Goal: Use online tool/utility: Utilize a website feature to perform a specific function

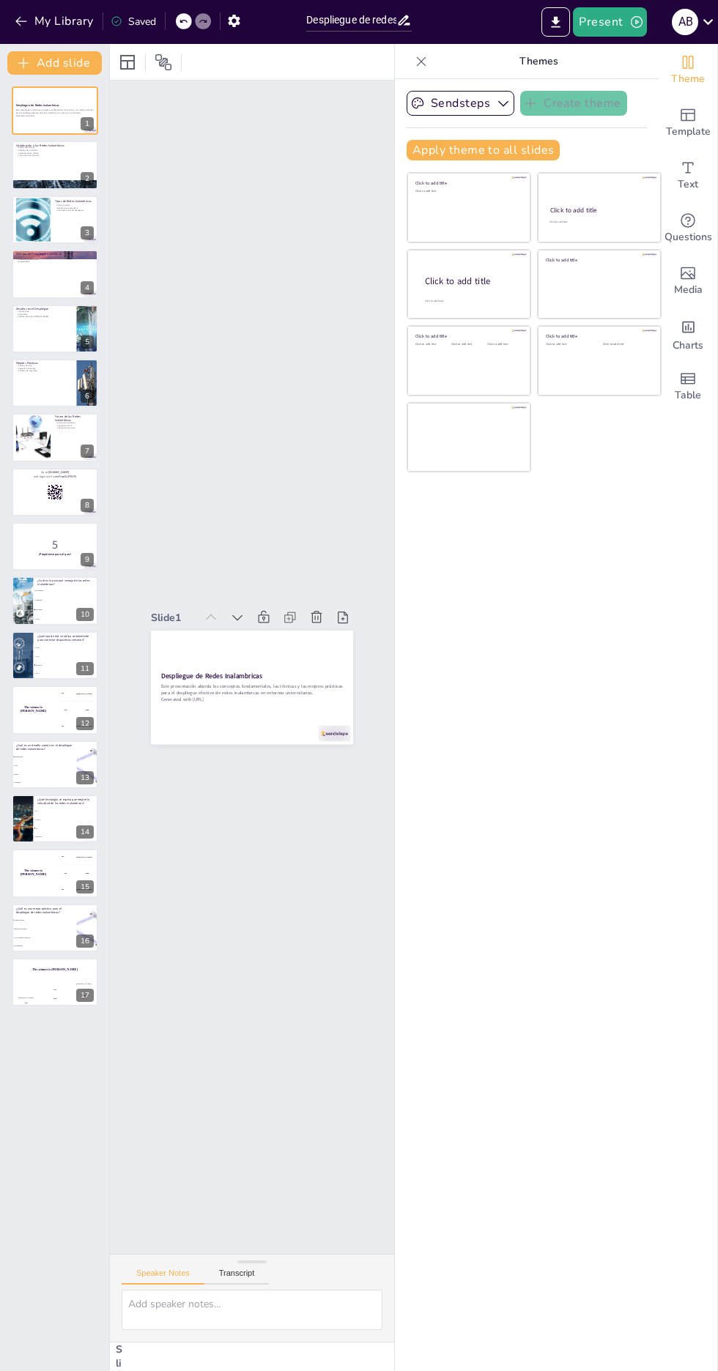
checkbox input "true"
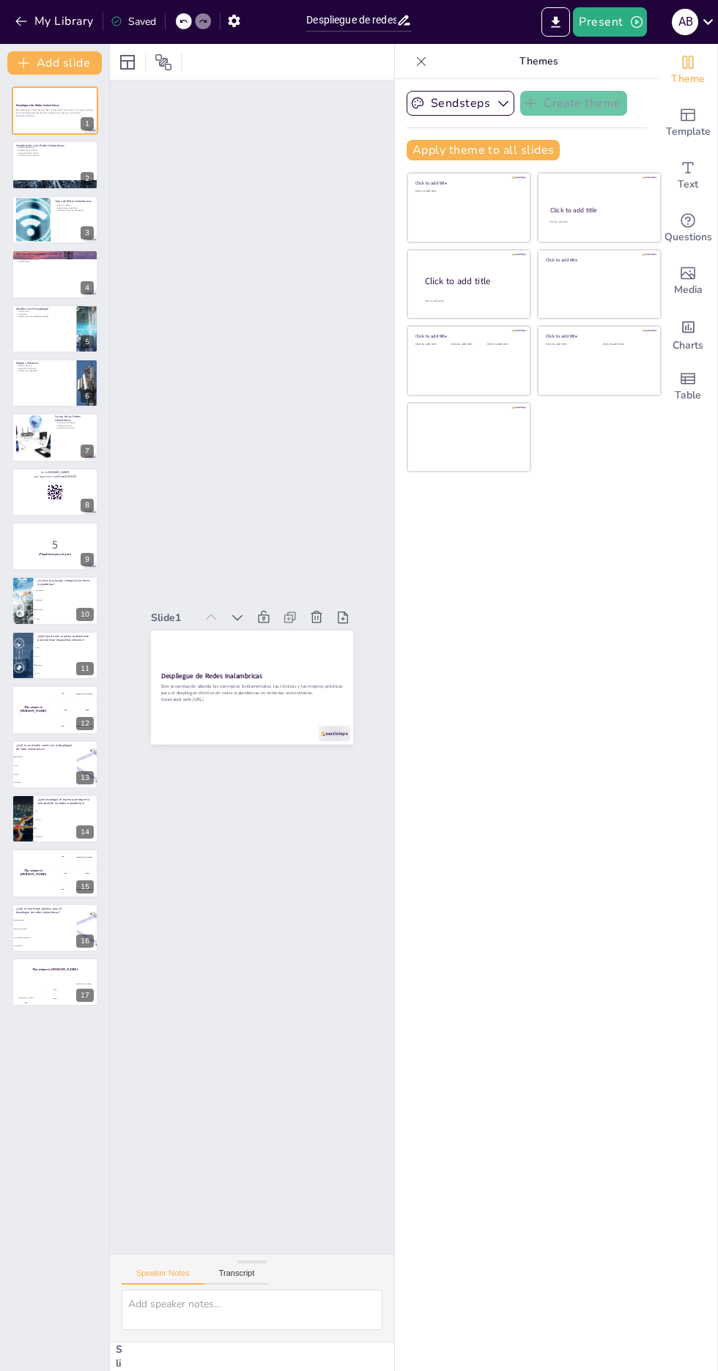
checkbox input "true"
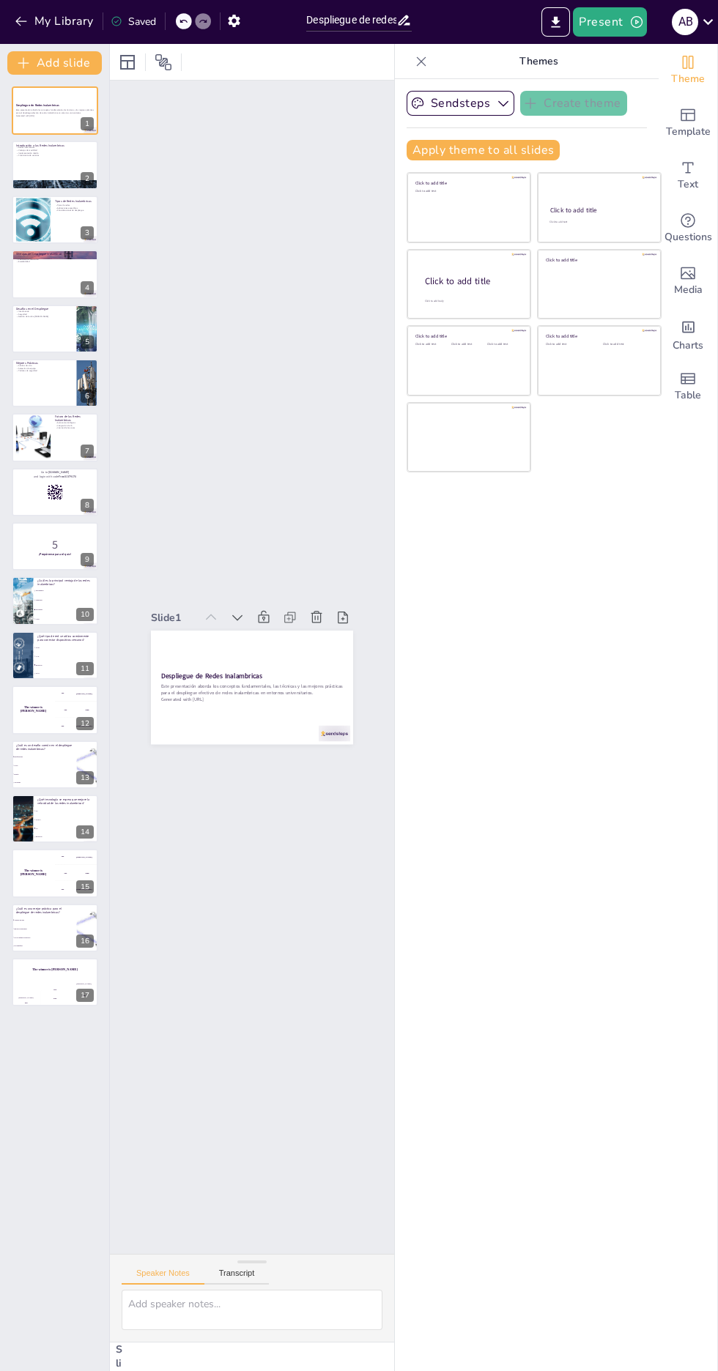
checkbox input "true"
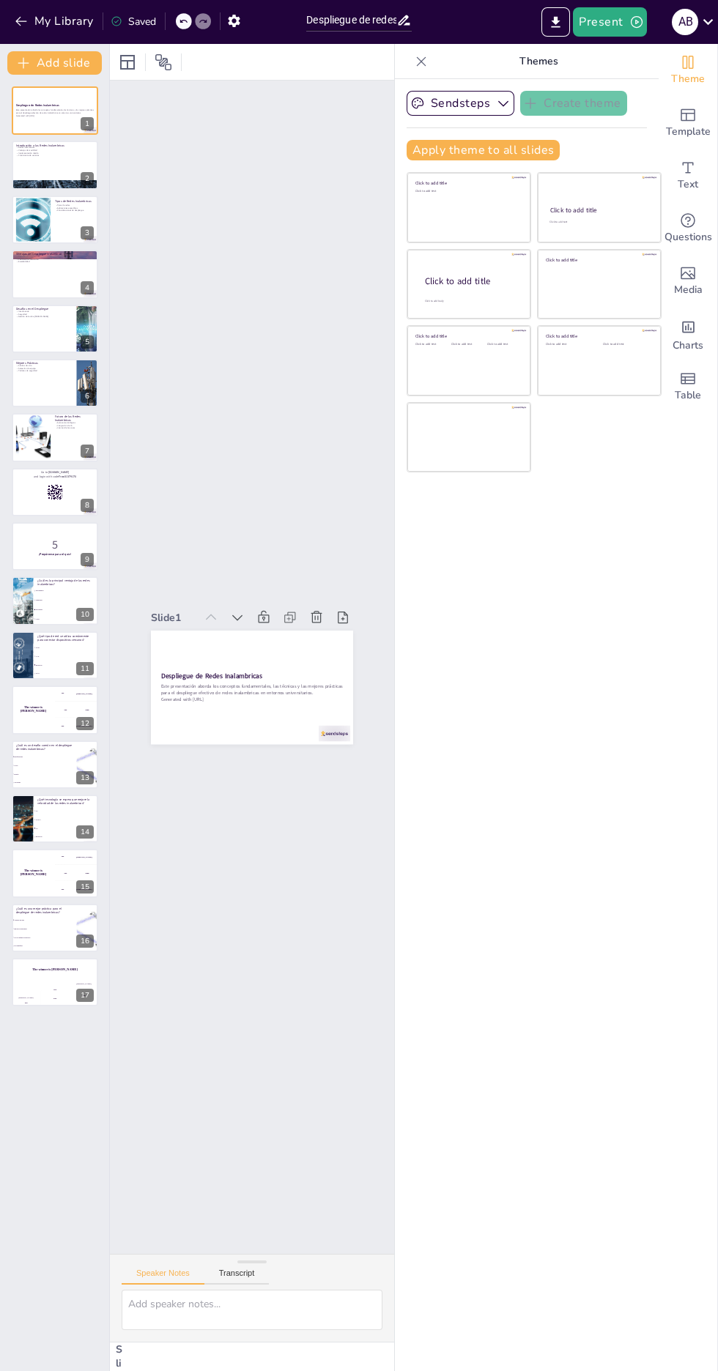
checkbox input "true"
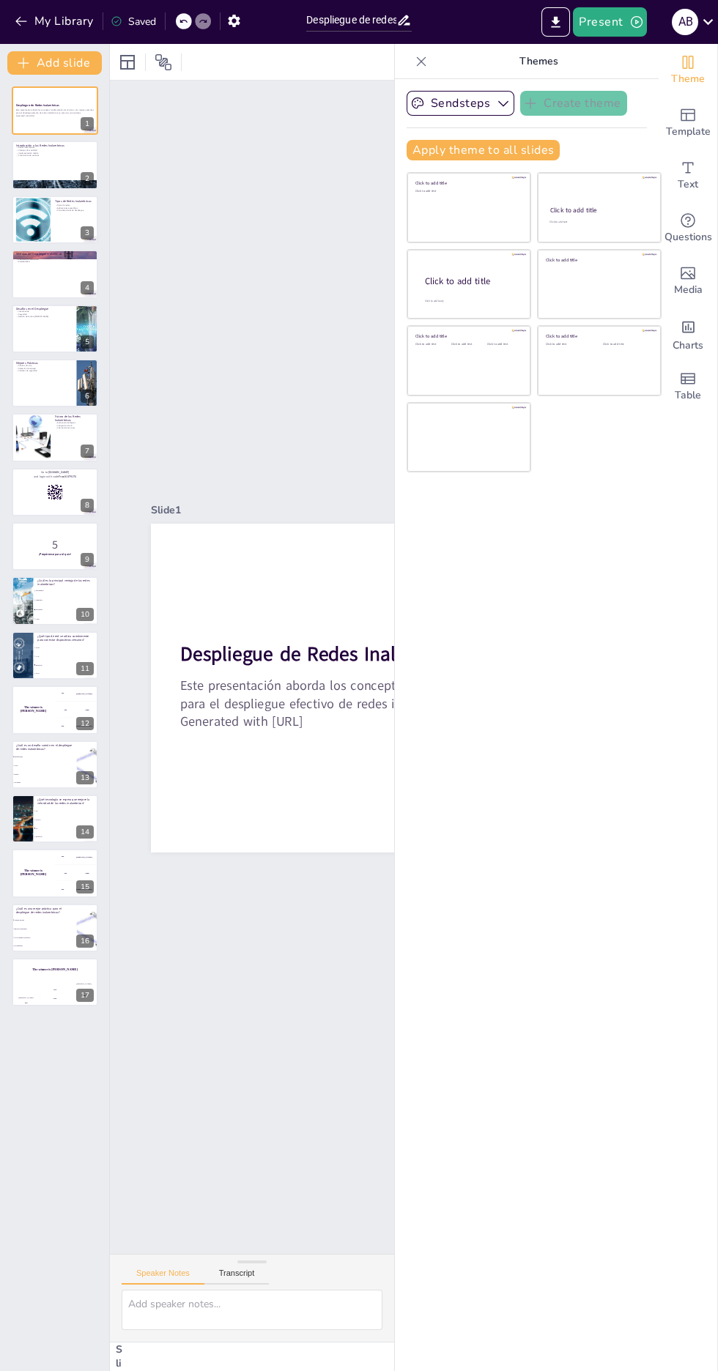
checkbox input "true"
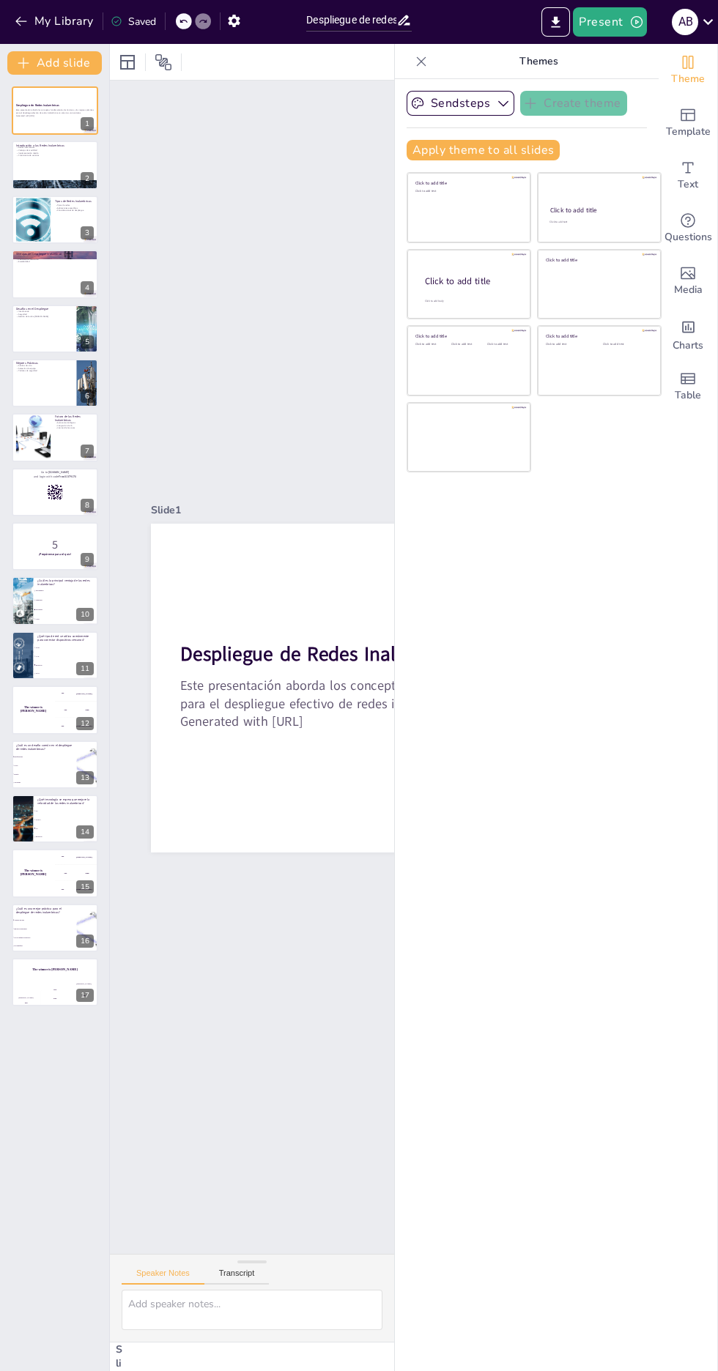
checkbox input "true"
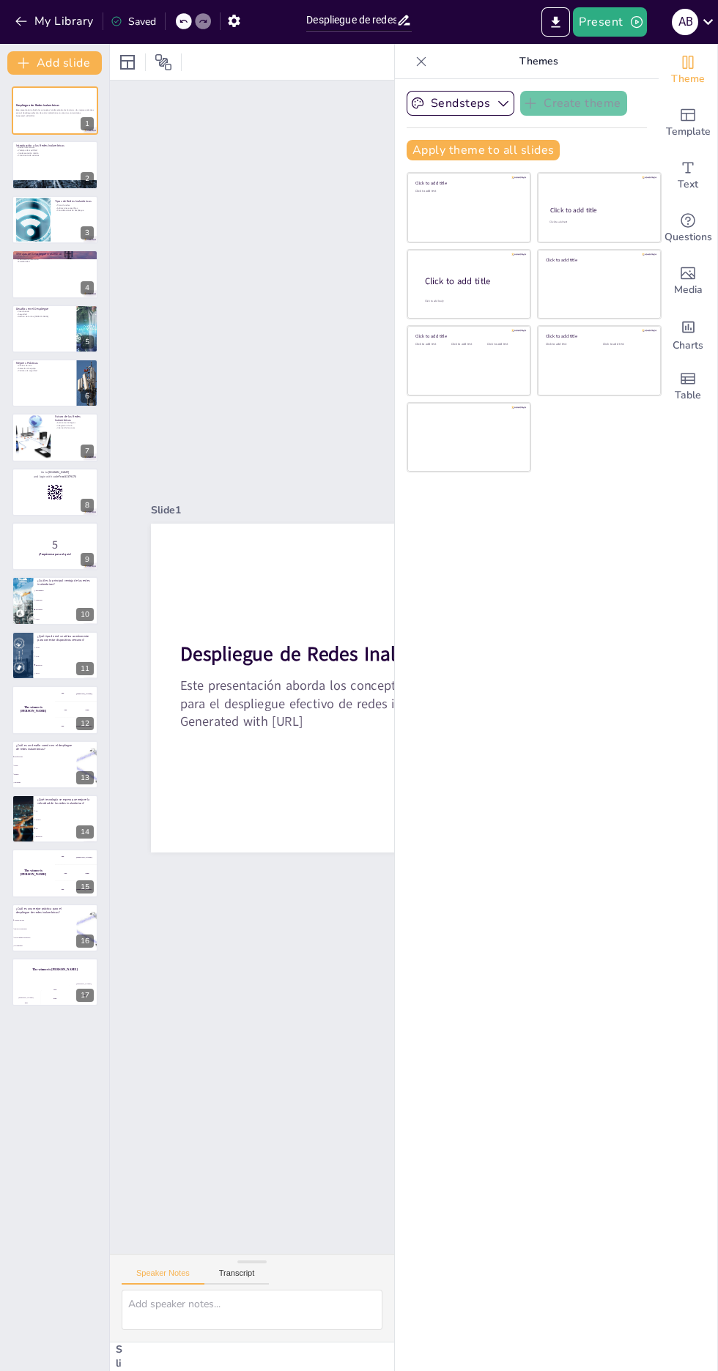
click at [59, 212] on icon at bounding box center [64, 209] width 10 height 10
type textarea "La clasificación de las redes inalambricas es crucial para entender cómo se pue…"
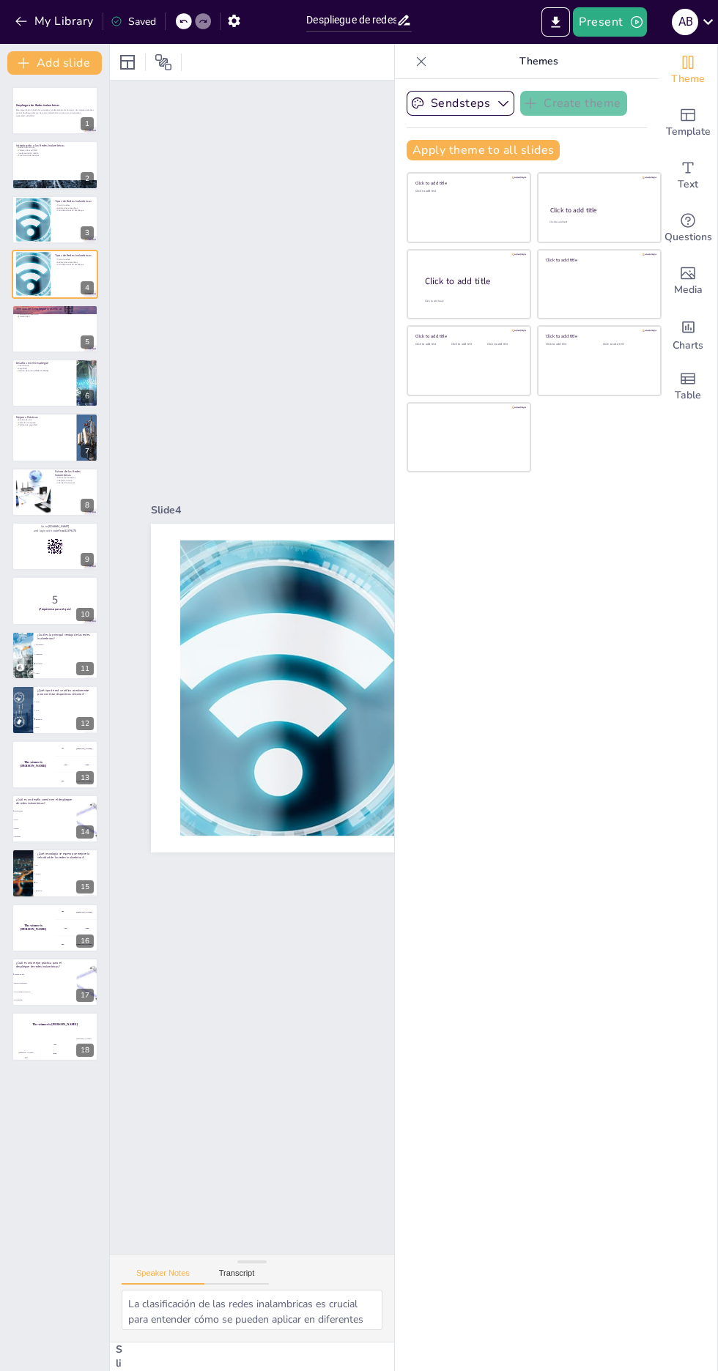
checkbox input "true"
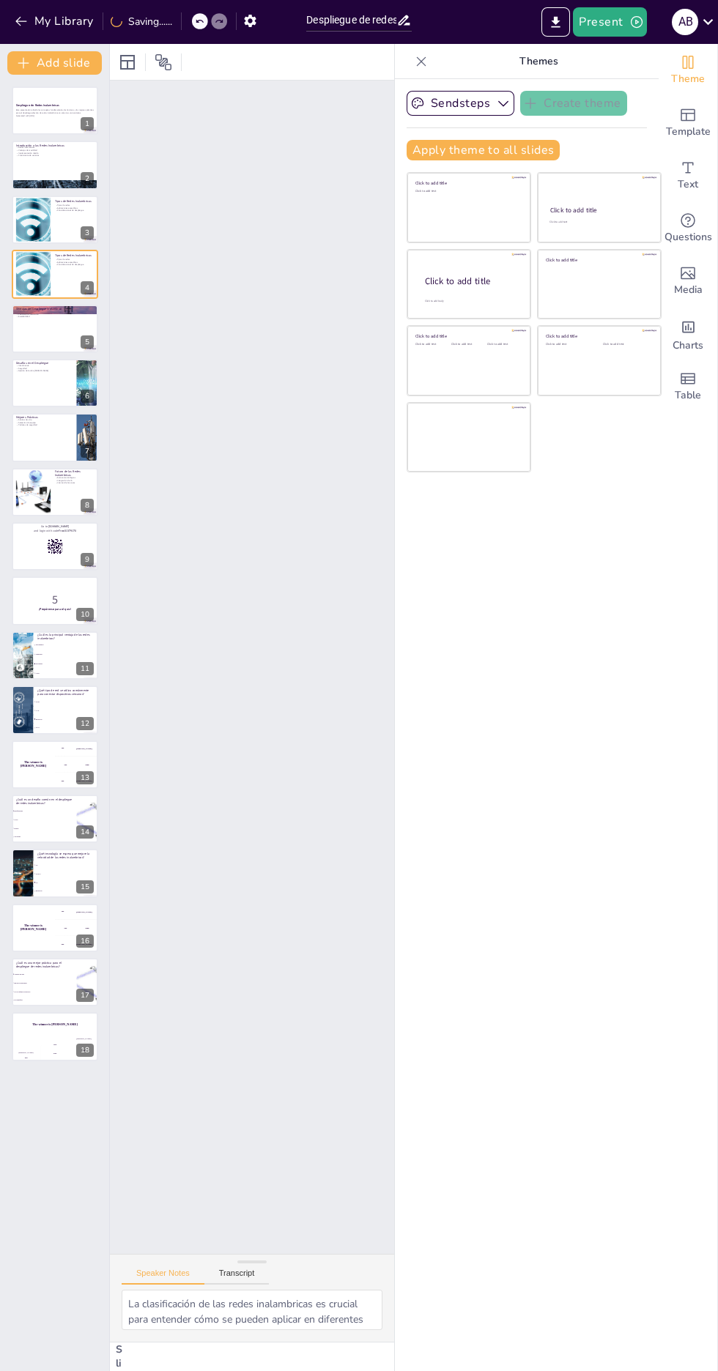
click at [185, 423] on div "Slide 1 Despliegue de Redes Inalambricas Este presentación aborda los conceptos…" at bounding box center [443, 667] width 666 height 1173
checkbox input "true"
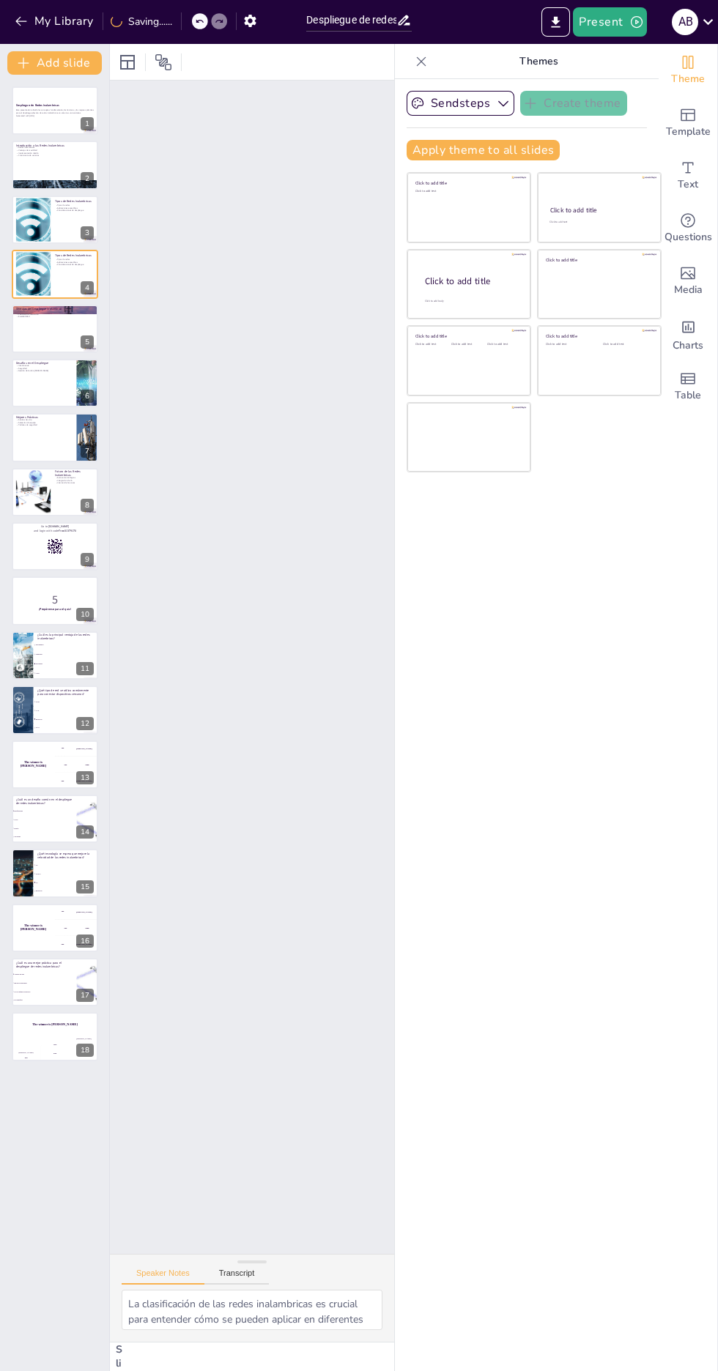
checkbox input "true"
click at [243, 335] on div "Slide 1 Despliegue de Redes Inalambricas Este presentación aborda los conceptos…" at bounding box center [443, 667] width 666 height 1173
checkbox input "true"
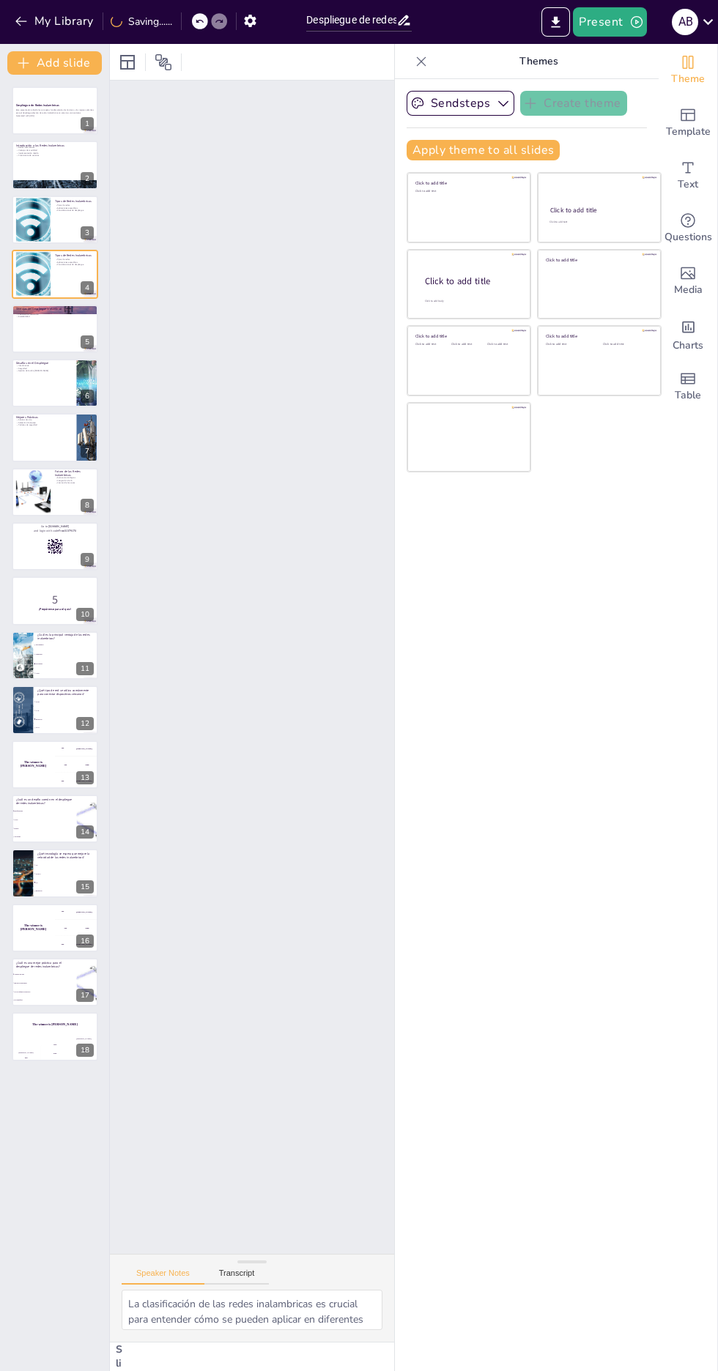
checkbox input "true"
click at [277, 305] on div "Slide 1 Despliegue de Redes Inalambricas Este presentación aborda los conceptos…" at bounding box center [443, 667] width 666 height 1173
checkbox input "true"
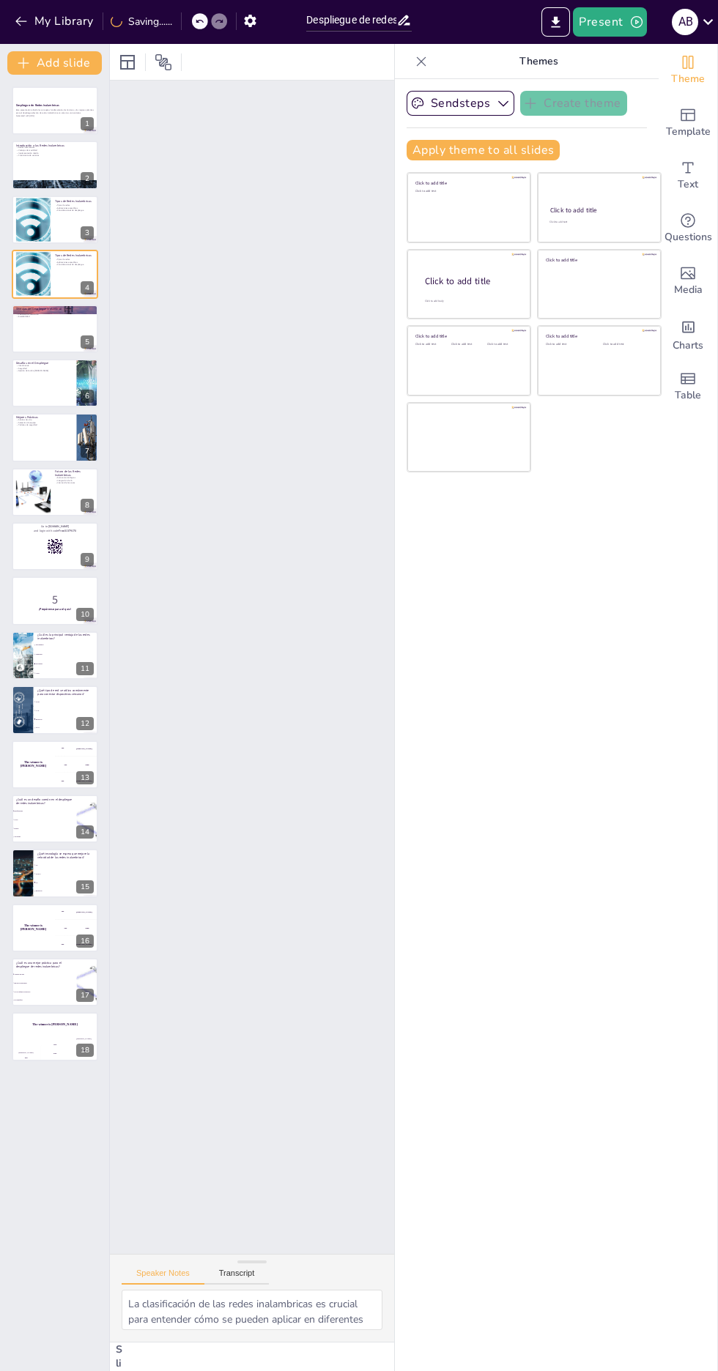
checkbox input "true"
click at [63, 106] on button at bounding box center [65, 100] width 18 height 18
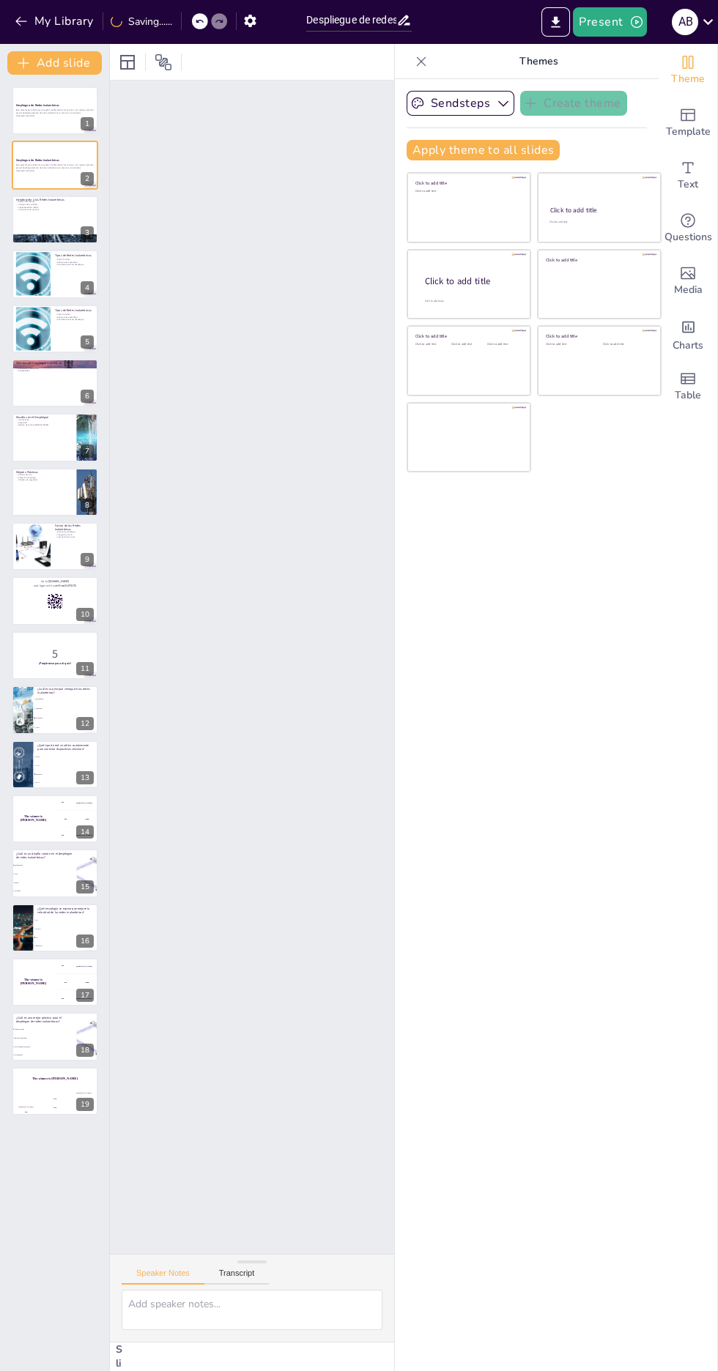
checkbox input "true"
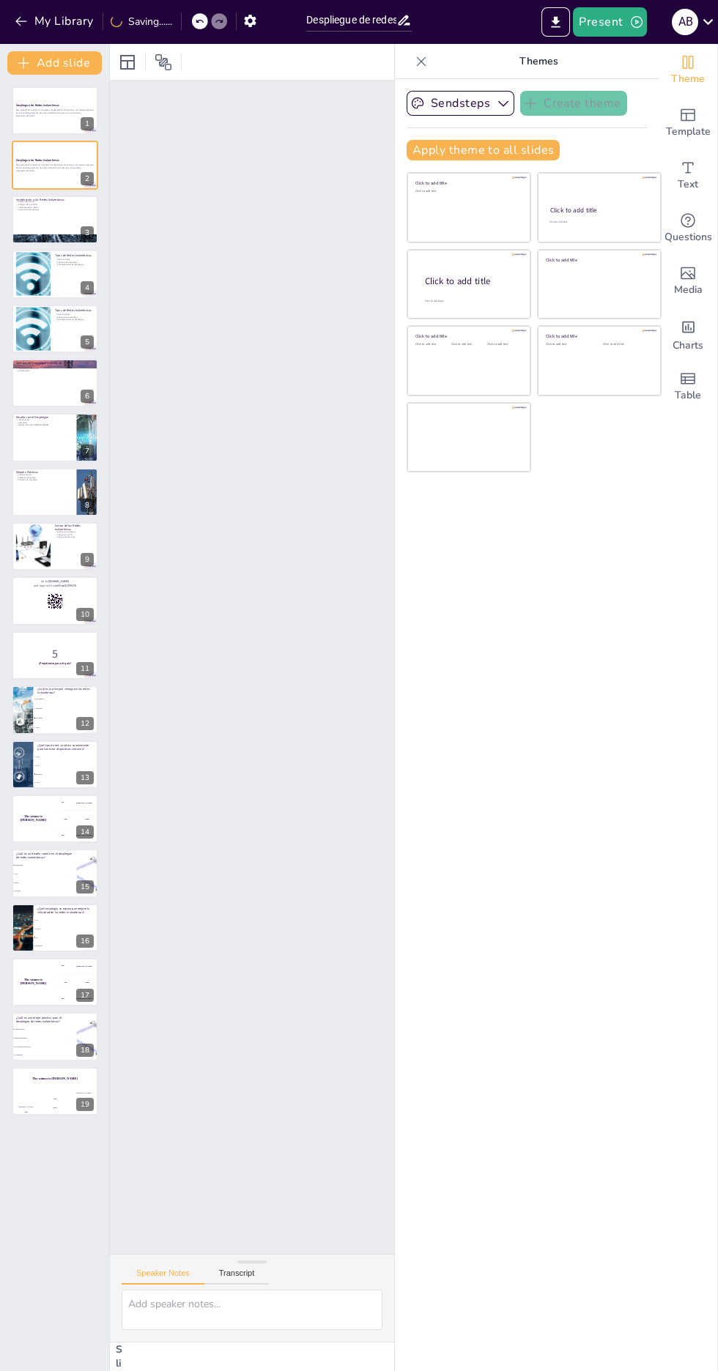
click at [608, 22] on button "Present" at bounding box center [609, 21] width 73 height 29
click at [608, 47] on li "Preview presentation" at bounding box center [632, 53] width 115 height 23
